Goal: Task Accomplishment & Management: Use online tool/utility

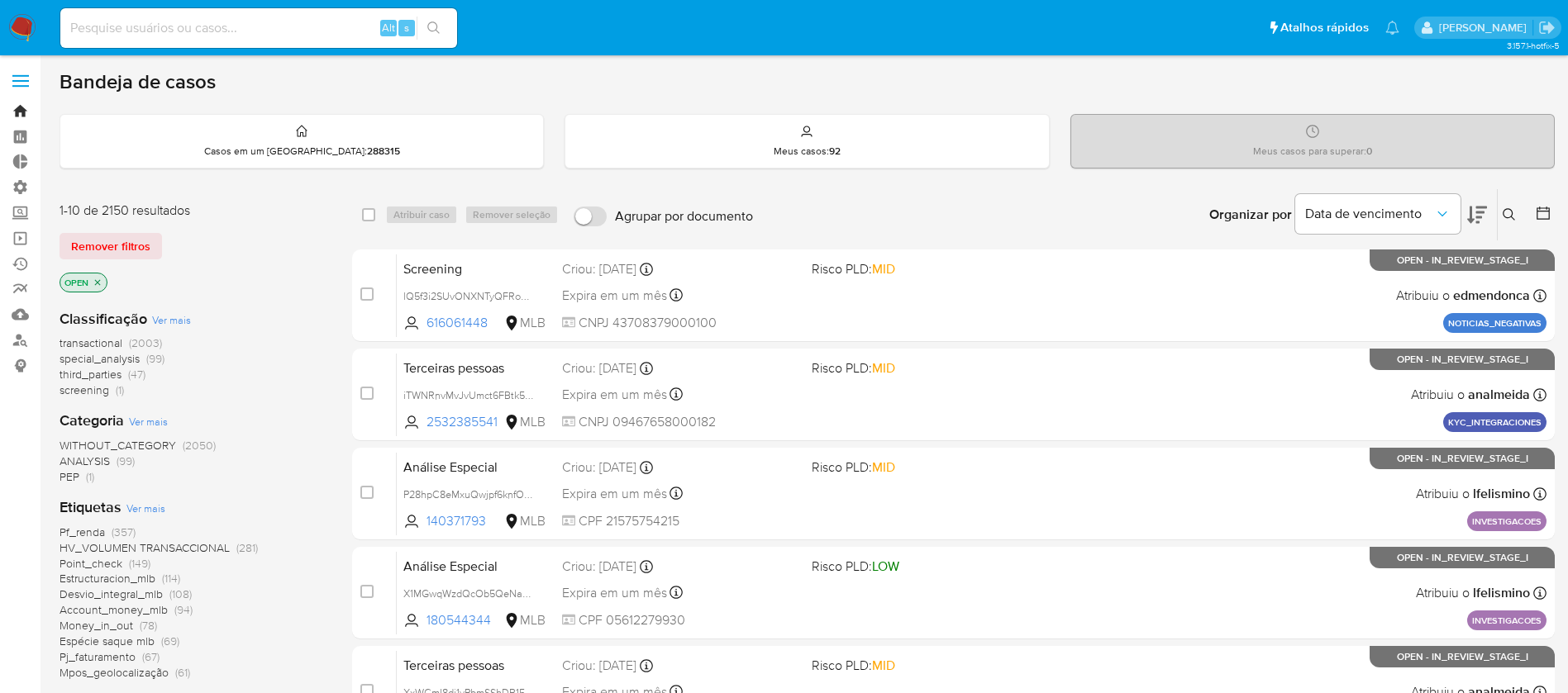
click at [17, 115] on link "Bandeja" at bounding box center [98, 111] width 197 height 26
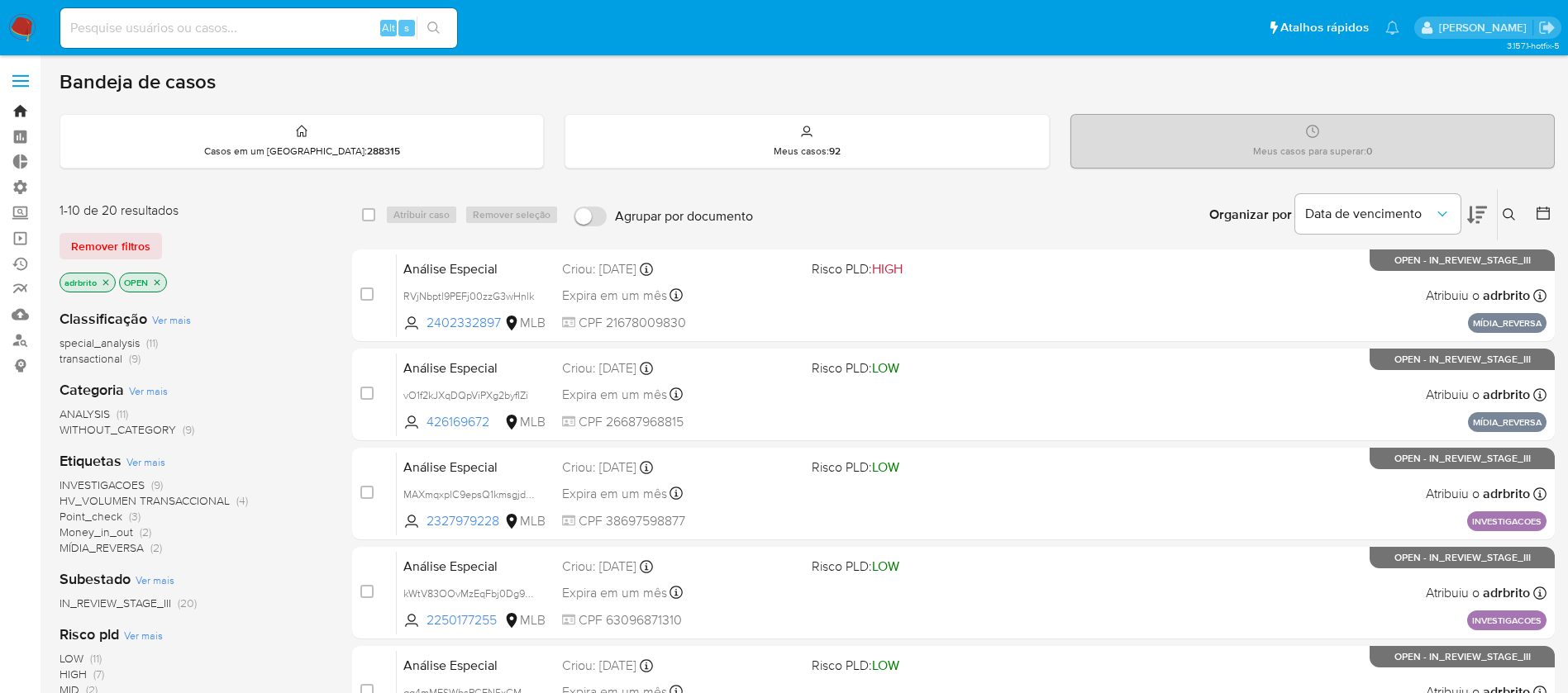
click at [25, 110] on link "Bandeja" at bounding box center [98, 111] width 197 height 26
click at [17, 77] on label at bounding box center [20, 81] width 41 height 35
click at [0, 0] on input "checkbox" at bounding box center [0, 0] width 0 height 0
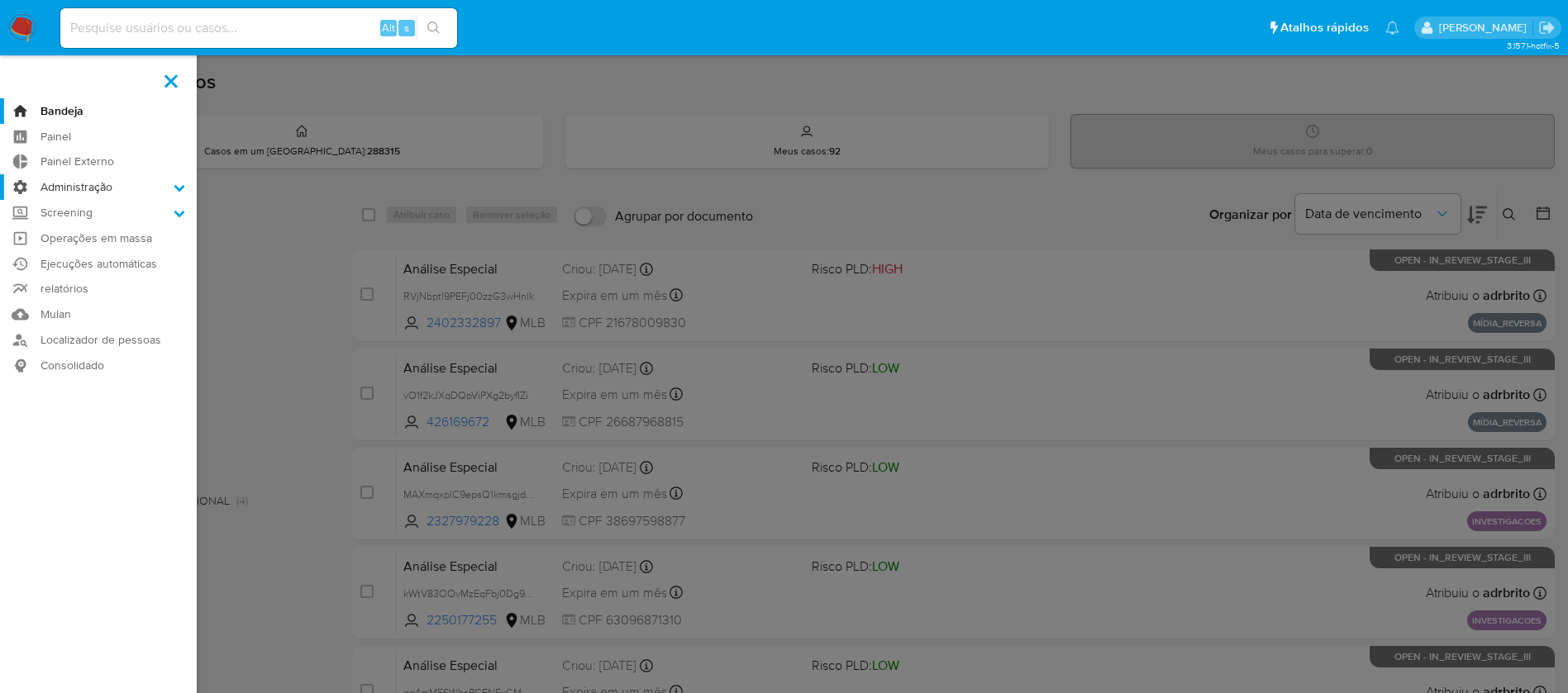
click at [178, 187] on icon at bounding box center [179, 187] width 12 height 12
click at [0, 0] on input "Administração" at bounding box center [0, 0] width 0 height 0
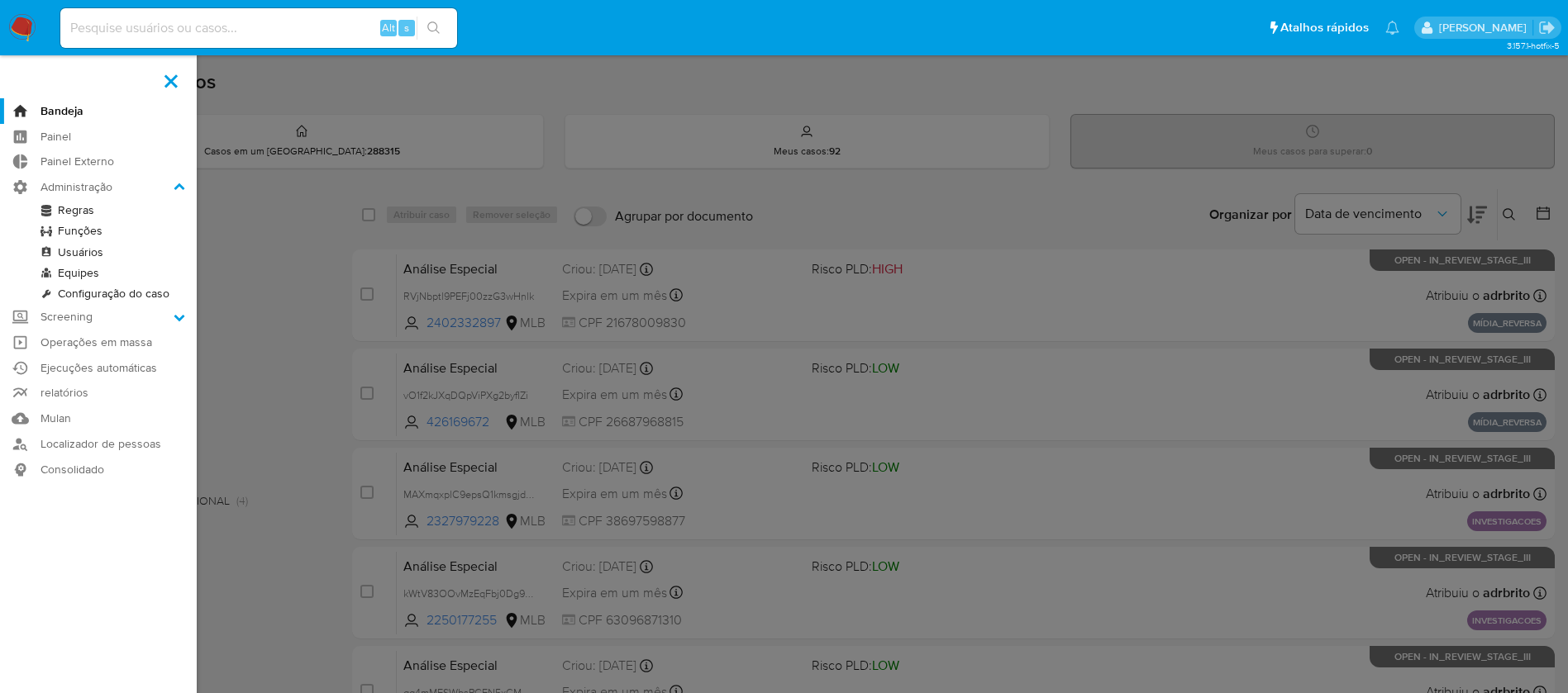
click at [70, 245] on link "Usuários" at bounding box center [98, 252] width 197 height 20
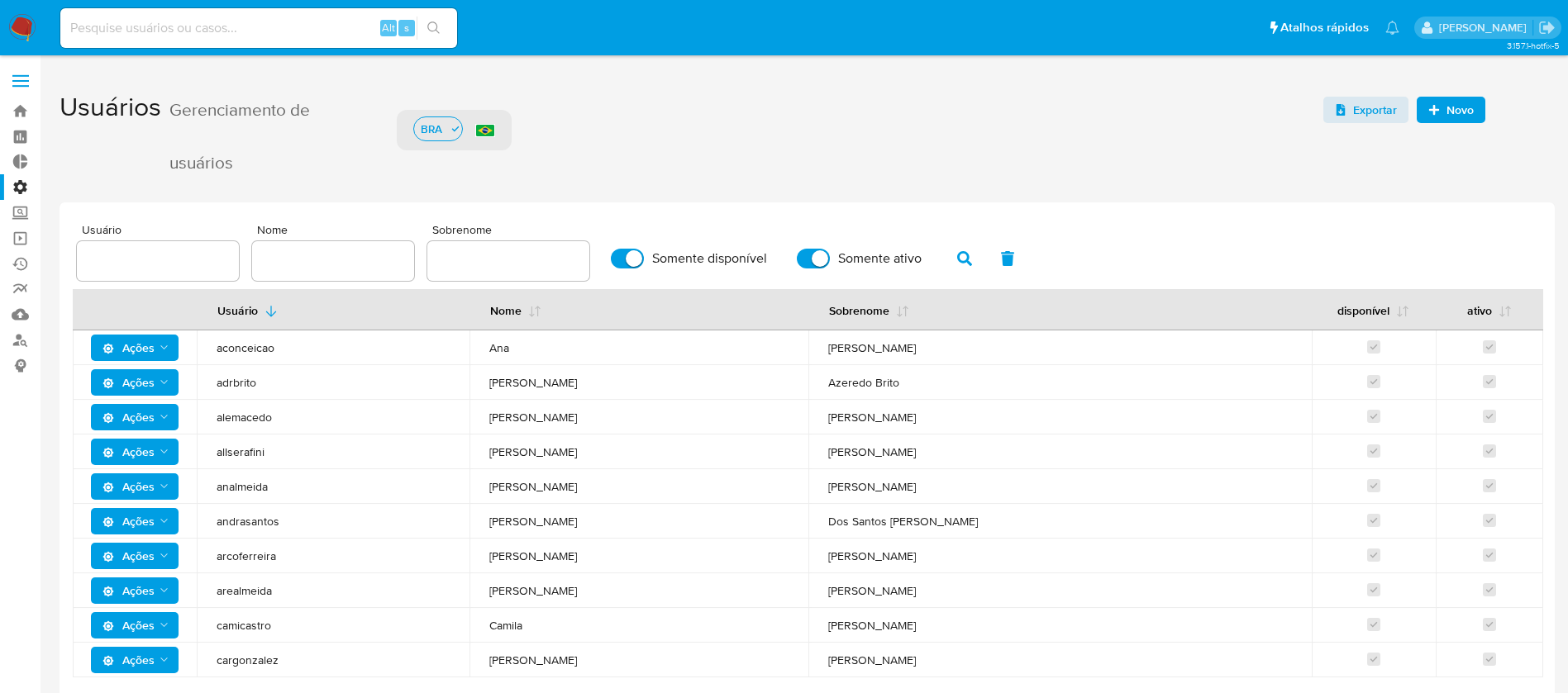
click at [1469, 119] on span "Novo" at bounding box center [1460, 109] width 28 height 27
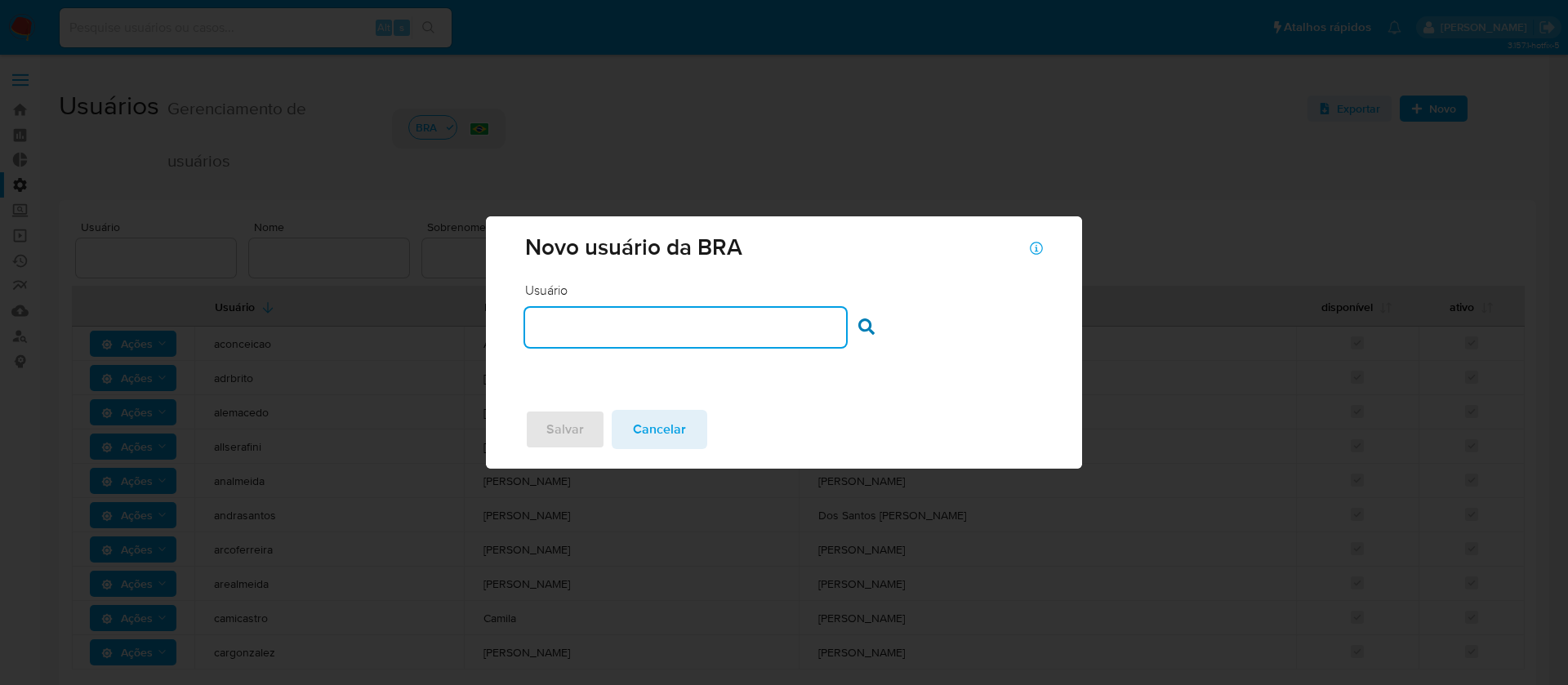
click at [641, 323] on input "text" at bounding box center [685, 327] width 320 height 21
type input "gpetenuci"
click at [869, 323] on icon at bounding box center [867, 327] width 16 height 16
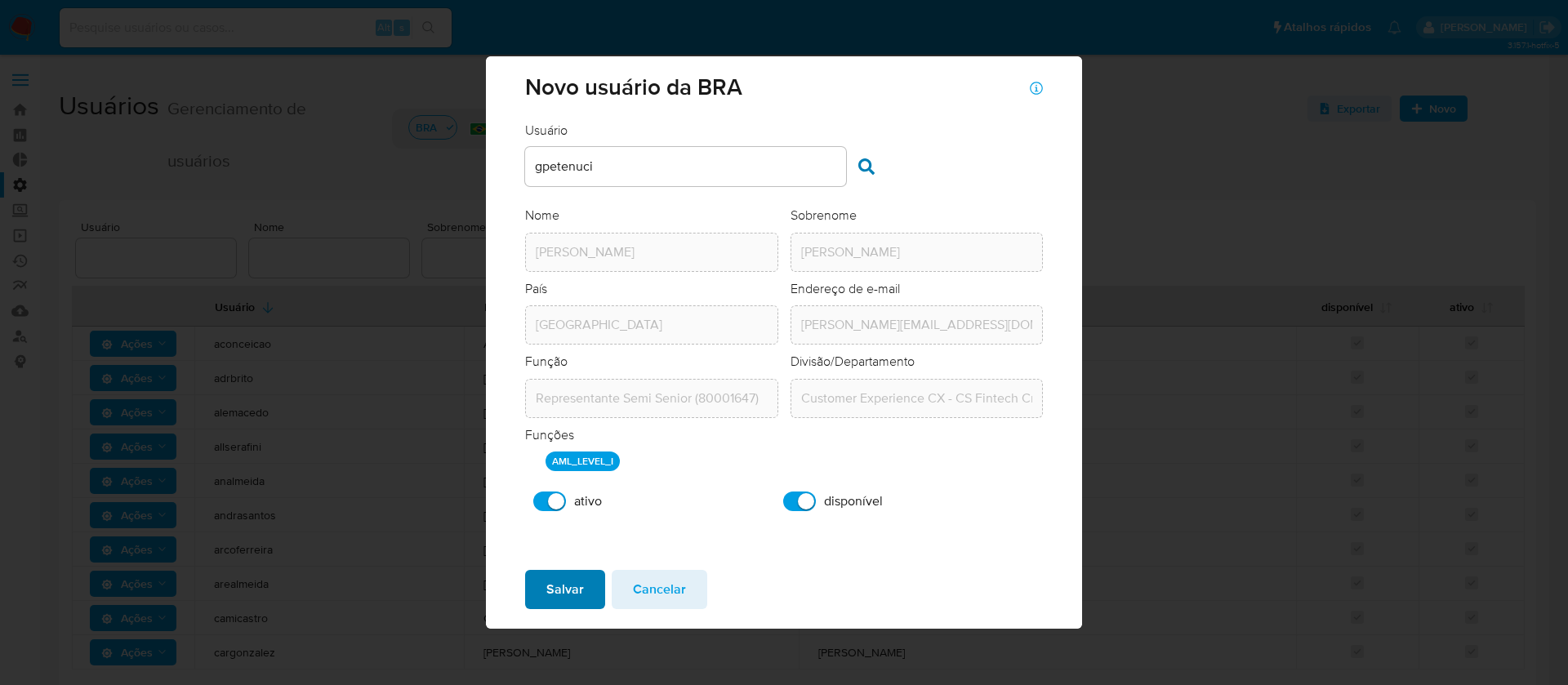
click at [555, 589] on span "Salvar" at bounding box center [564, 590] width 37 height 36
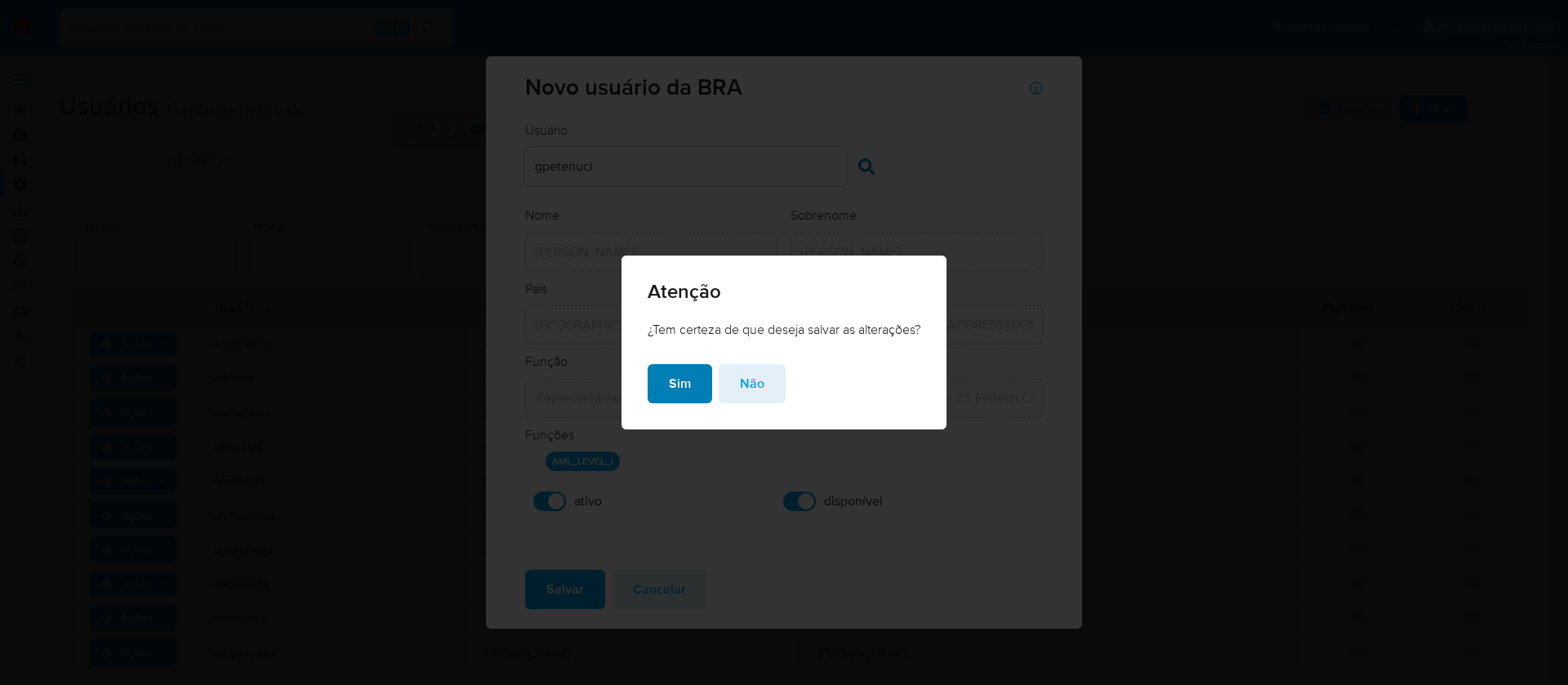
click at [669, 375] on span "Sim" at bounding box center [680, 384] width 22 height 36
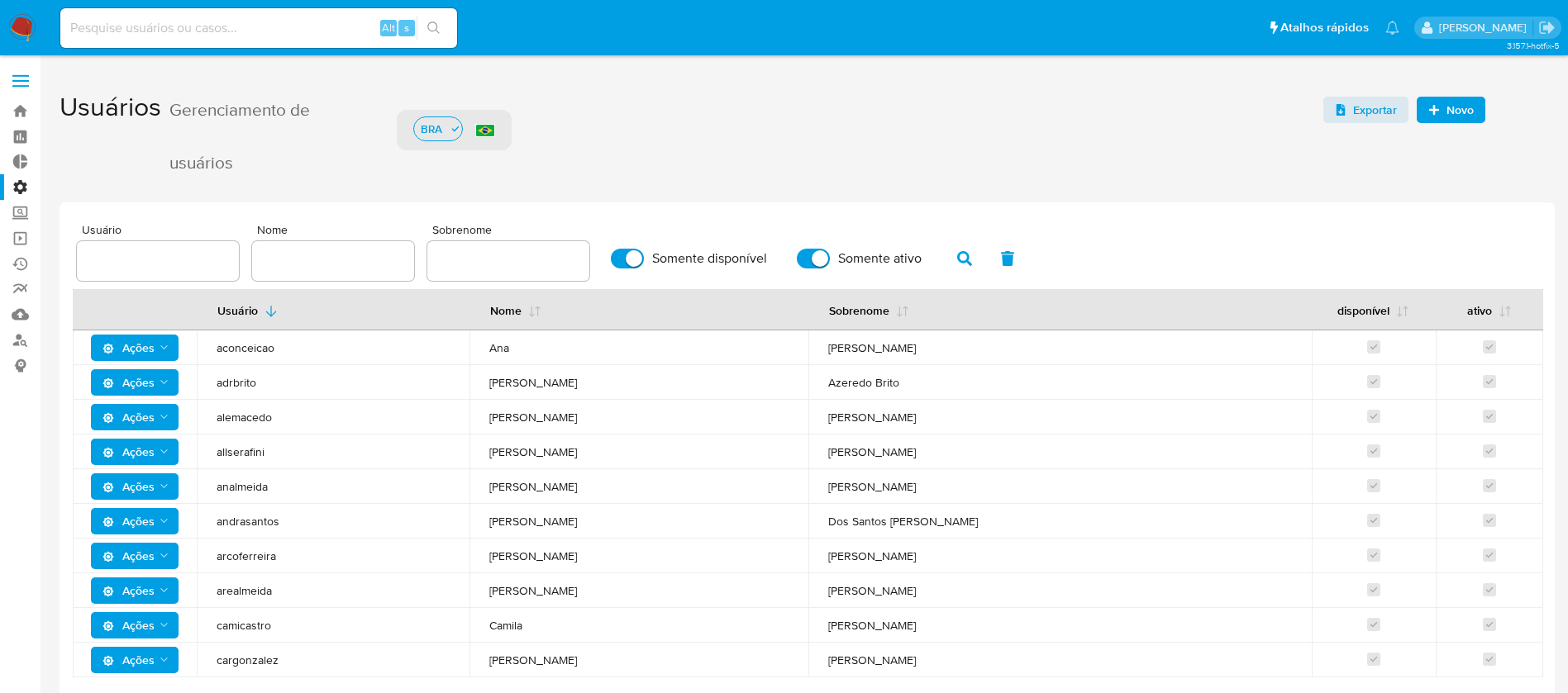
scroll to position [62, 0]
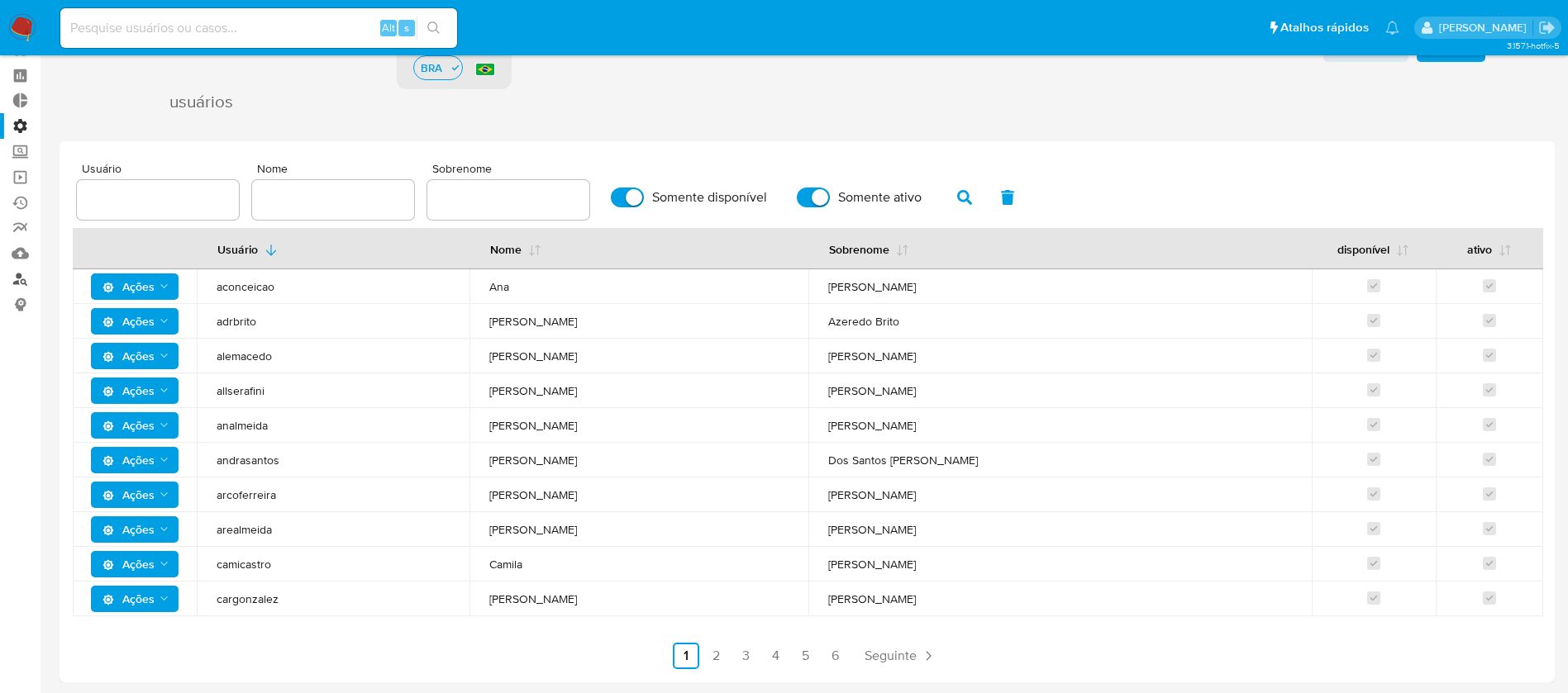
click at [23, 273] on link "Localizador de pessoas" at bounding box center [98, 278] width 197 height 26
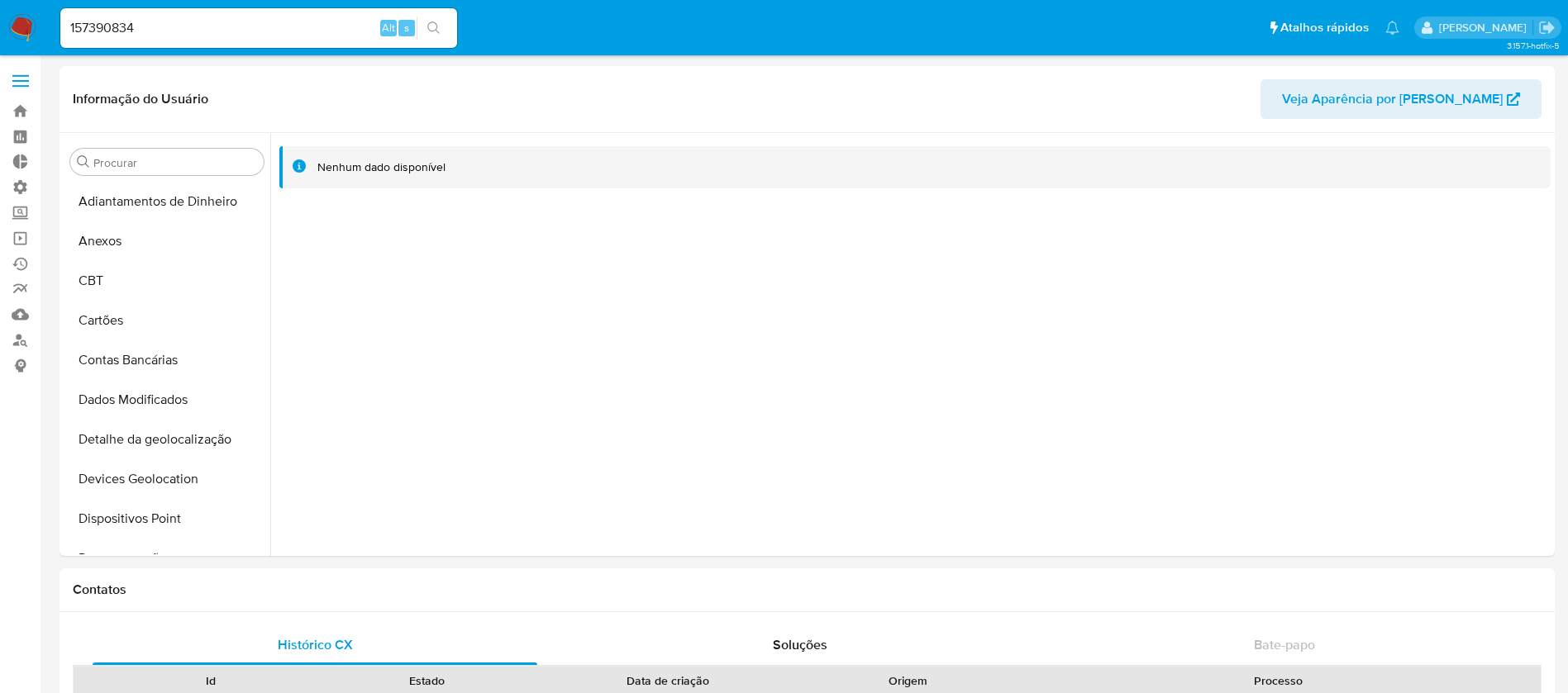
select select "10"
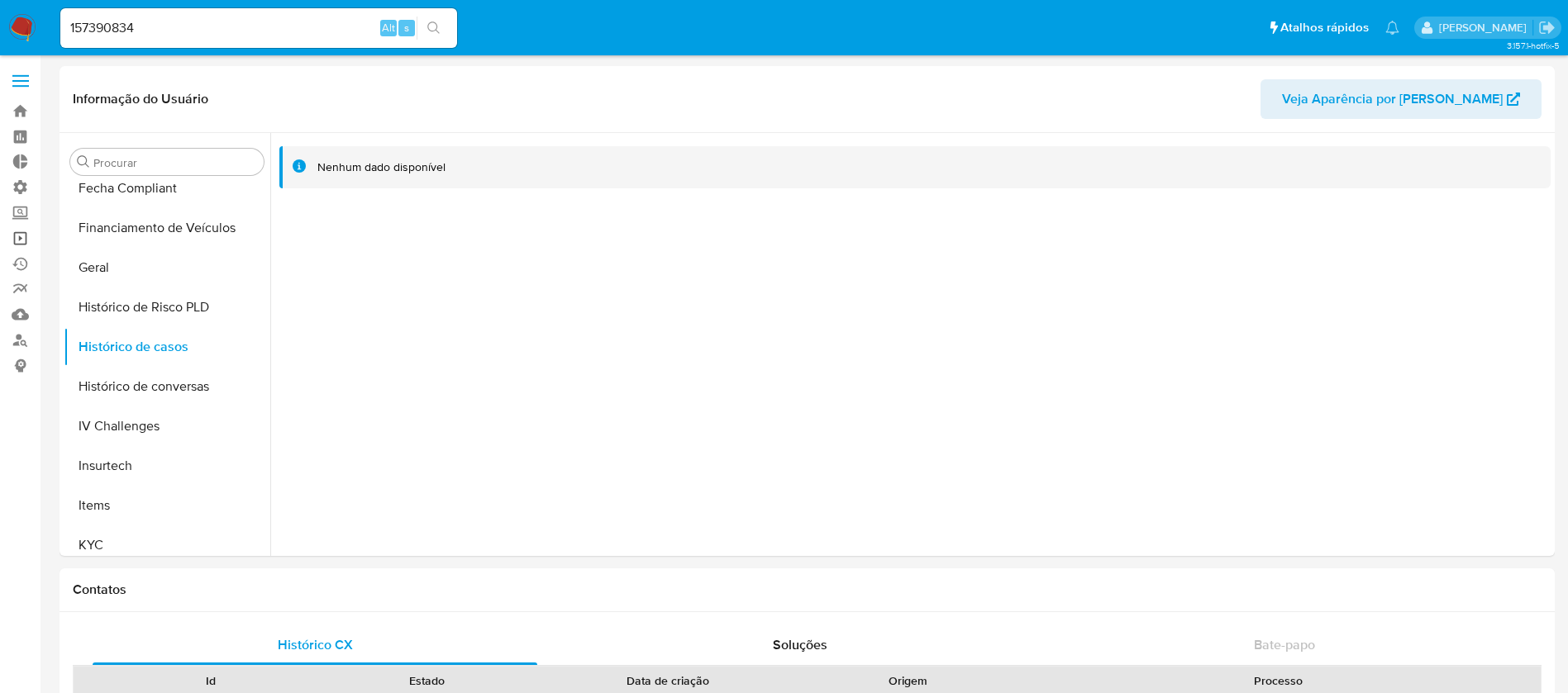
click at [20, 235] on link "Operações em massa" at bounding box center [98, 238] width 197 height 26
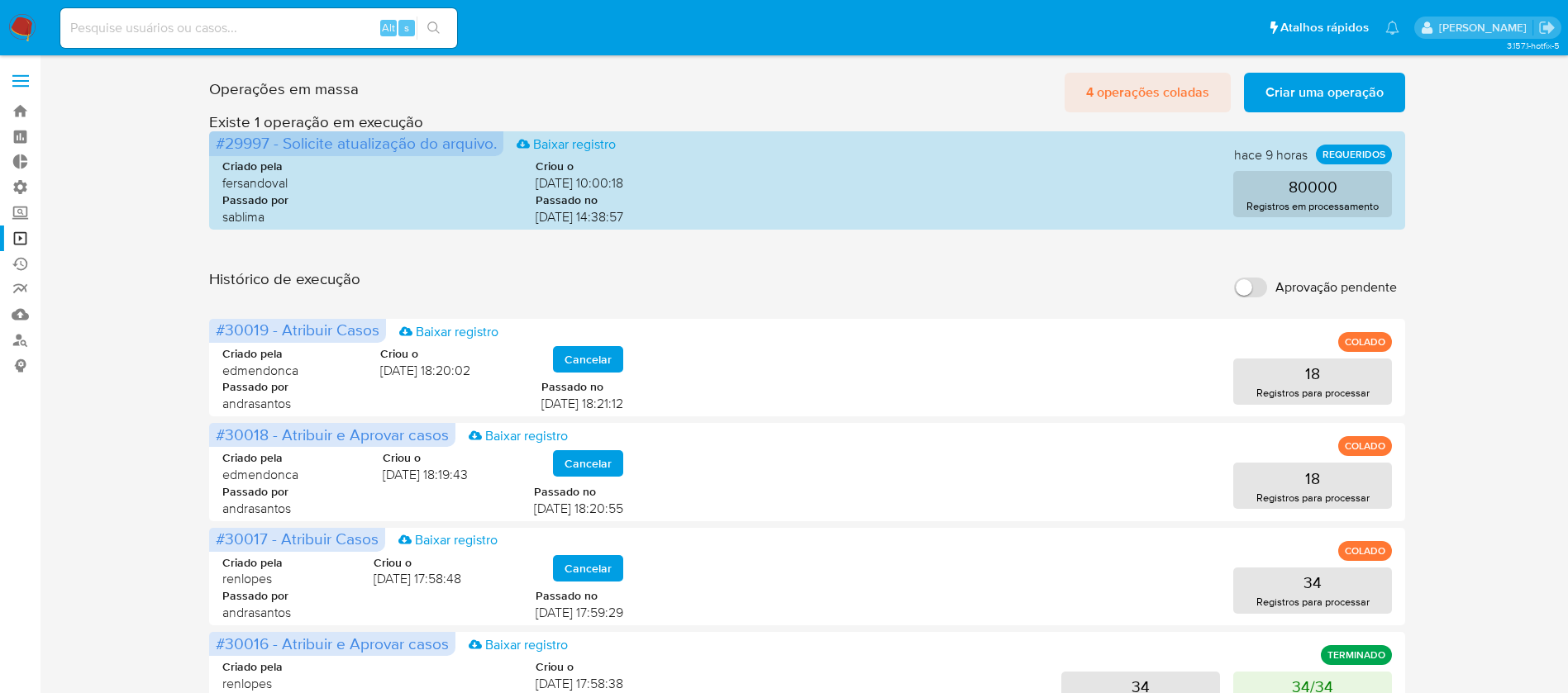
click at [1127, 98] on span "4 operações coladas" at bounding box center [1148, 93] width 123 height 37
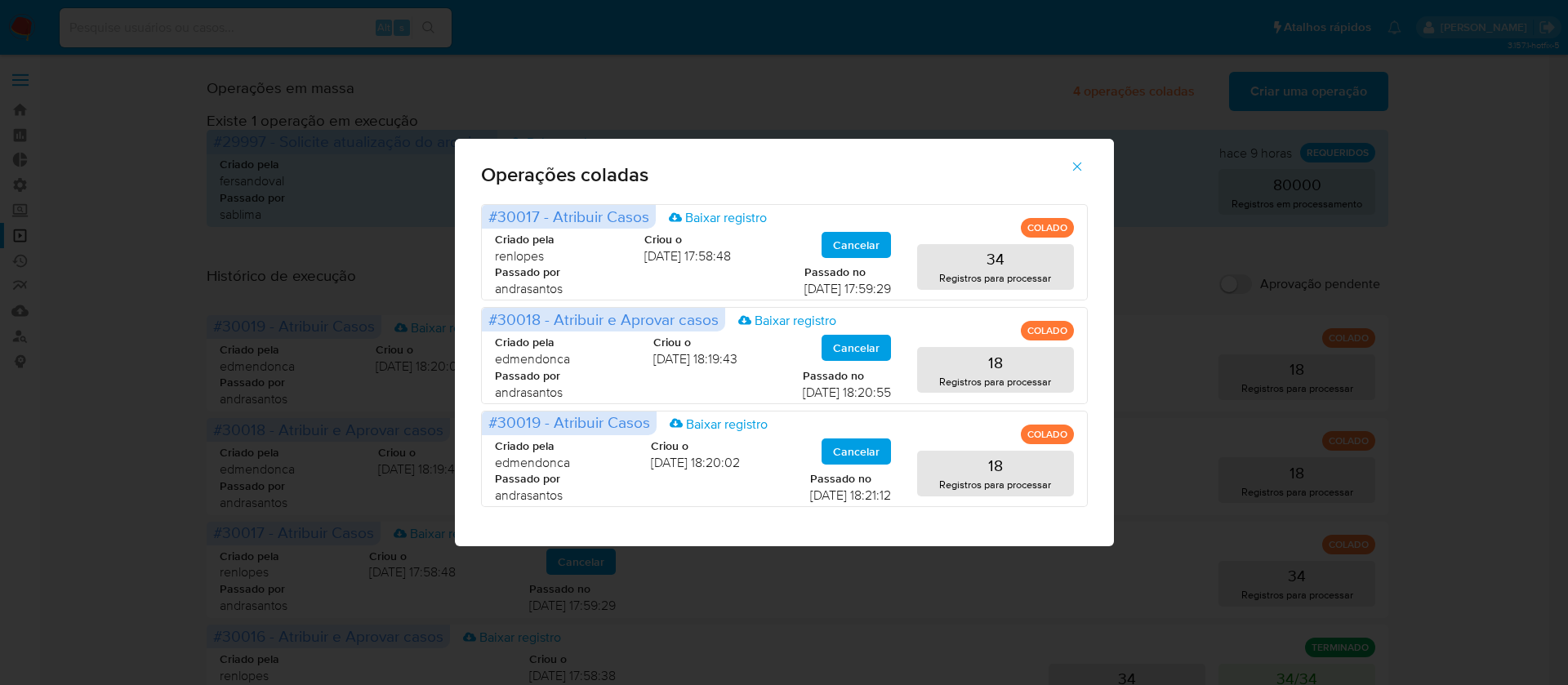
click at [1077, 174] on icon "button" at bounding box center [1077, 166] width 15 height 15
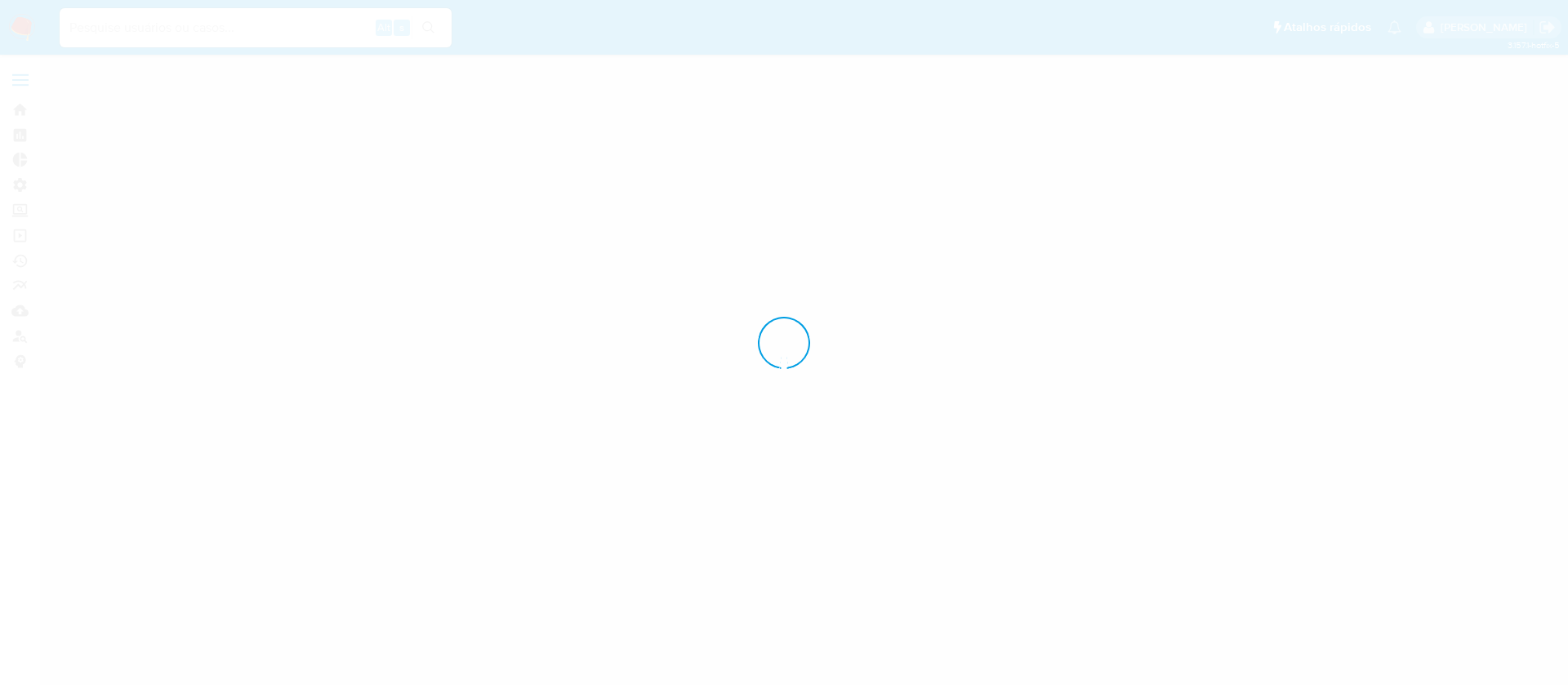
click at [17, 106] on div at bounding box center [784, 342] width 1568 height 685
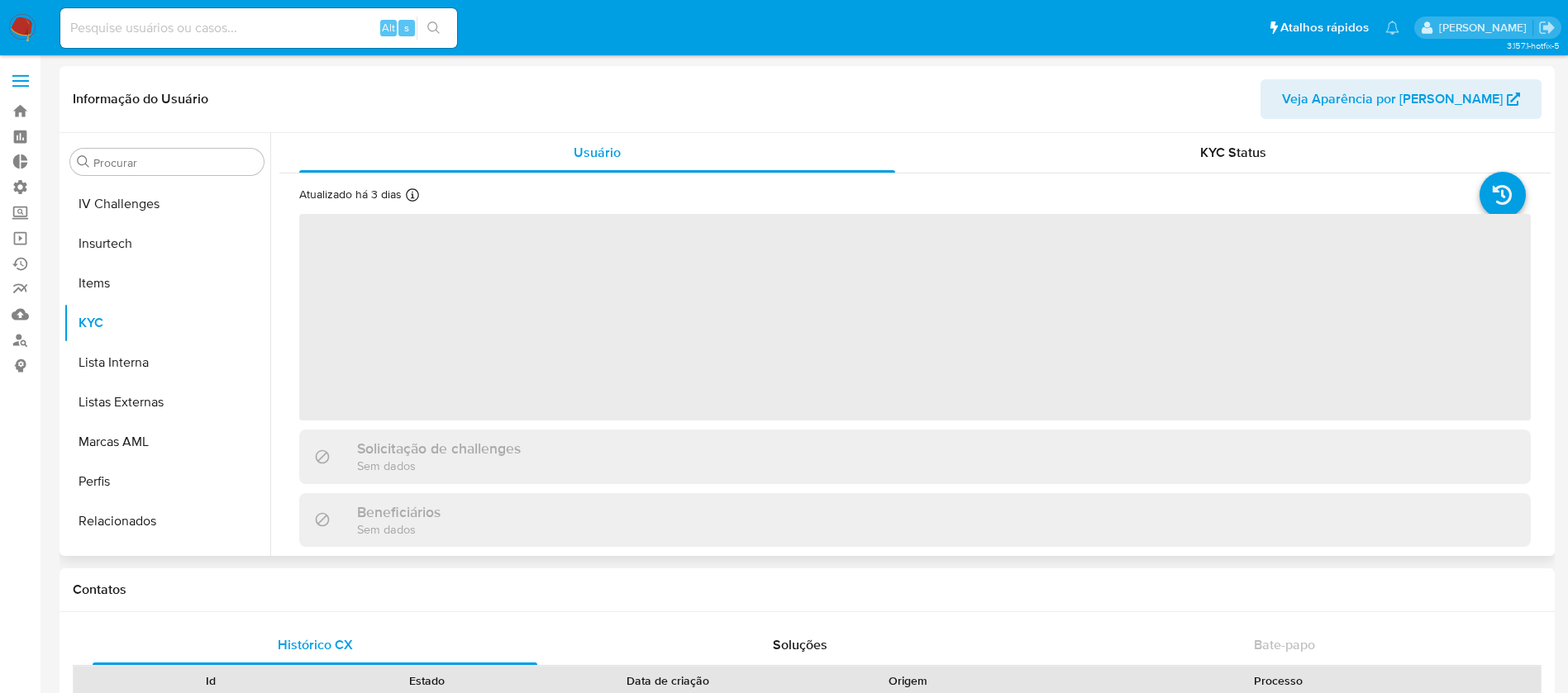
scroll to position [738, 0]
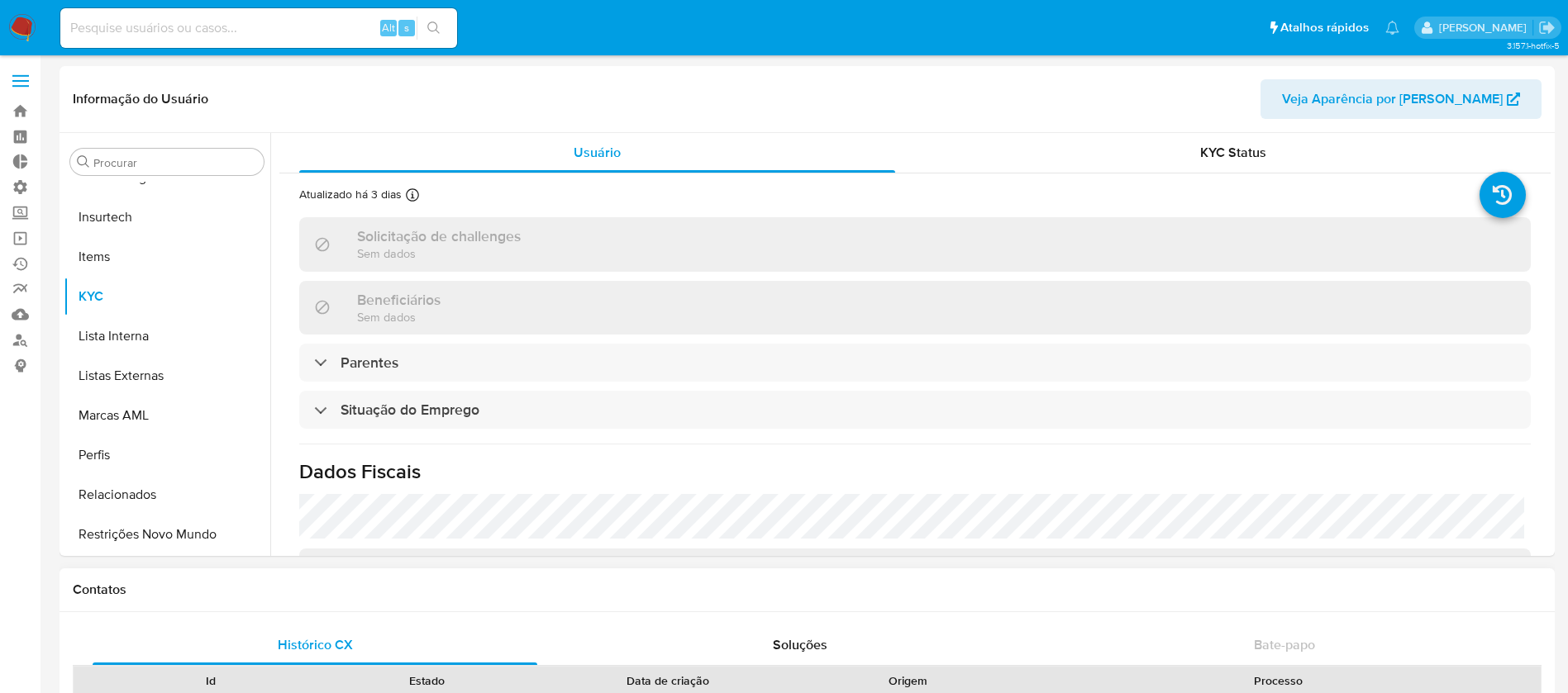
select select "10"
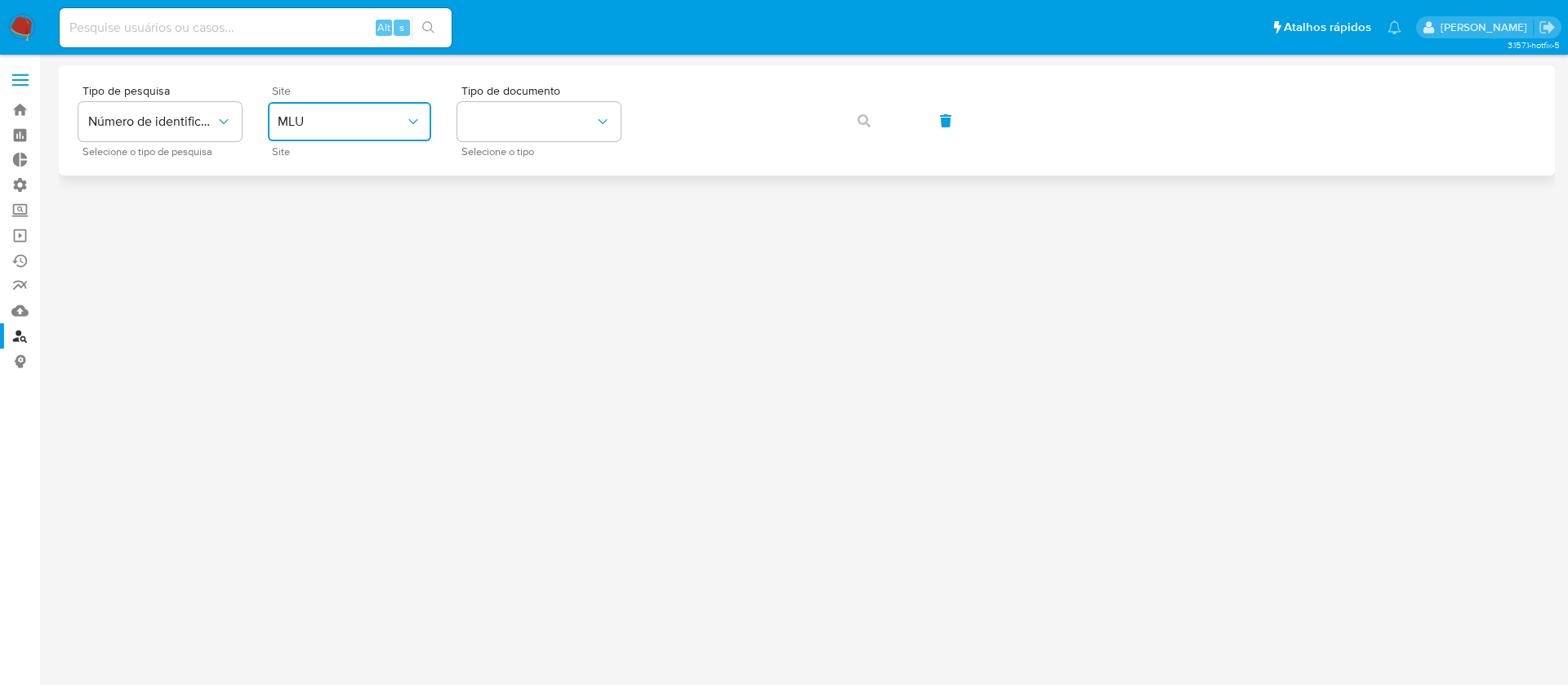
click at [399, 124] on span "MLU" at bounding box center [342, 122] width 127 height 16
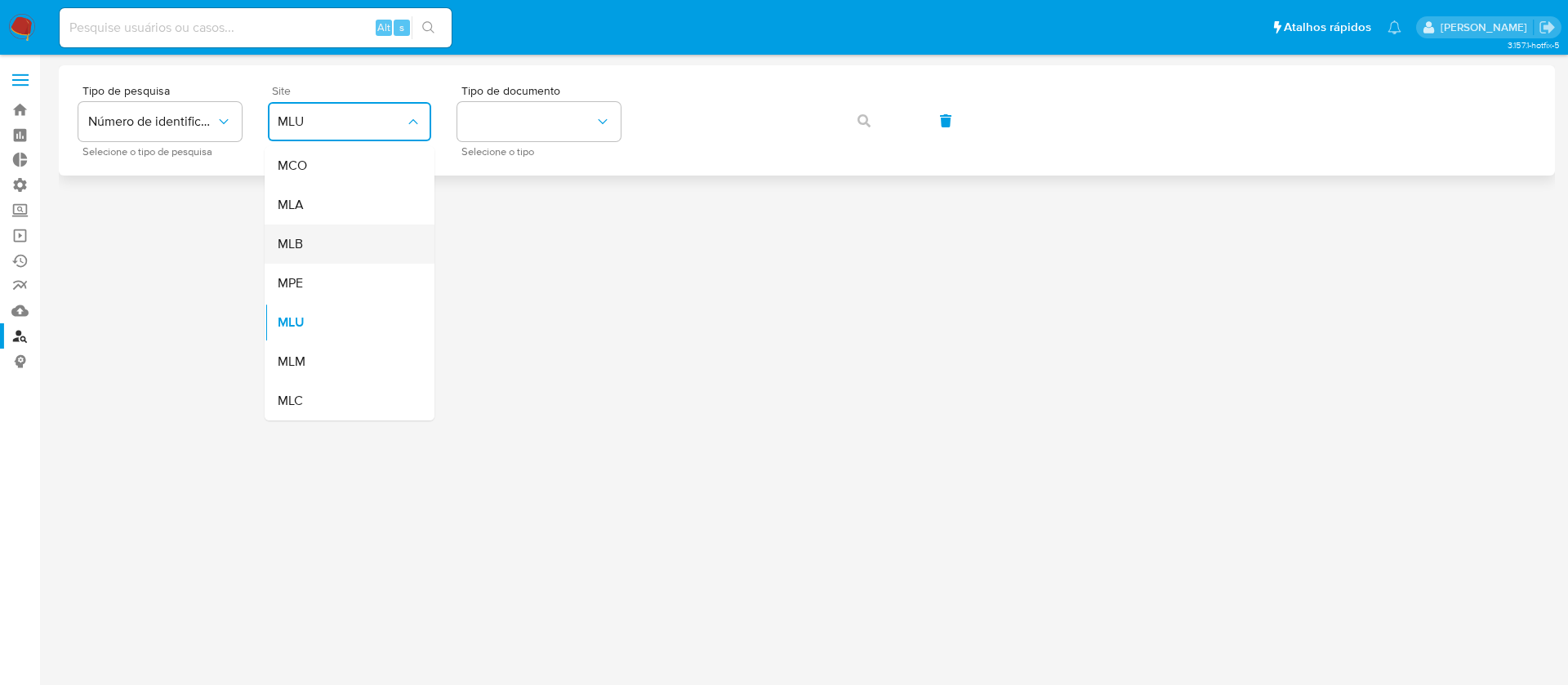
click at [317, 246] on div "MLB" at bounding box center [344, 243] width 134 height 39
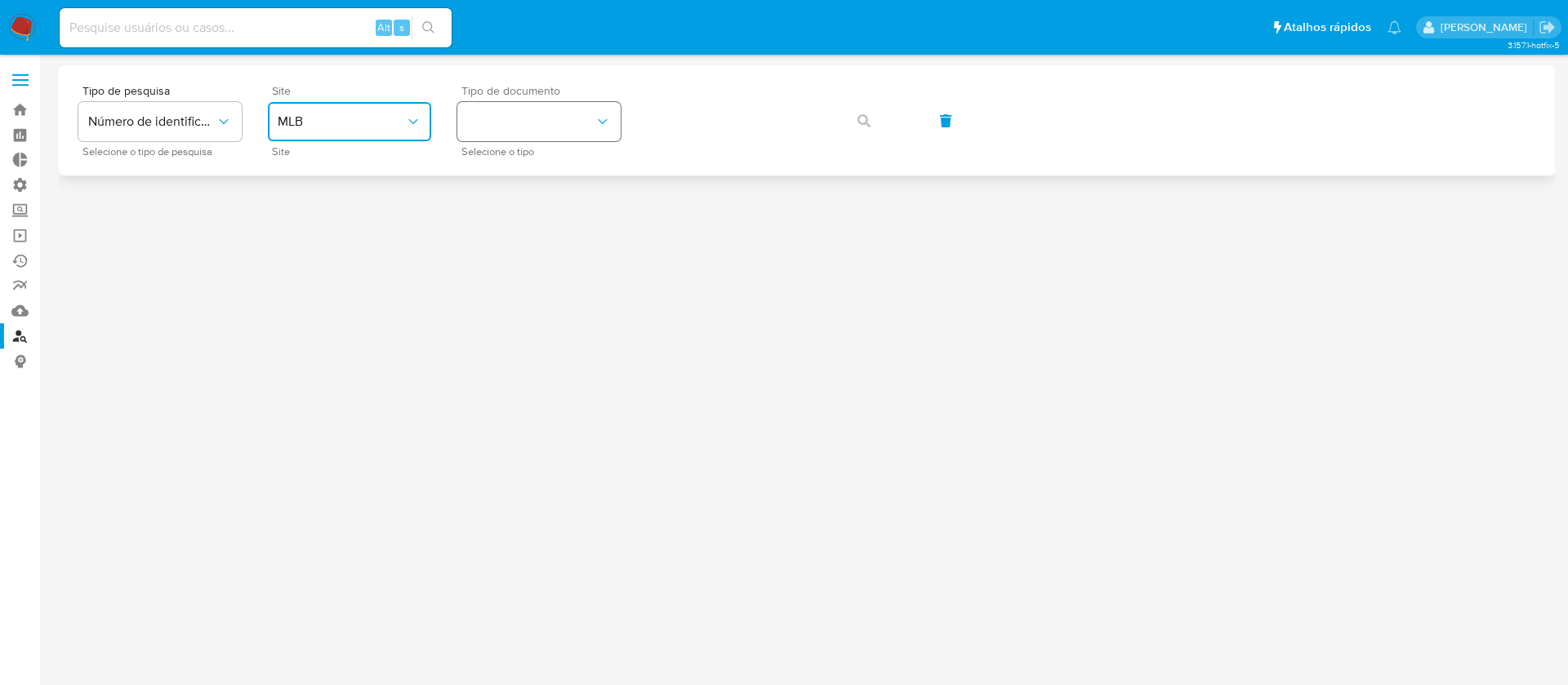
click at [567, 119] on button "identificationType" at bounding box center [539, 121] width 164 height 39
click at [521, 180] on div "CNPJ CNPJ" at bounding box center [533, 174] width 134 height 55
click at [858, 125] on icon "button" at bounding box center [864, 121] width 13 height 13
